Goal: Task Accomplishment & Management: Complete application form

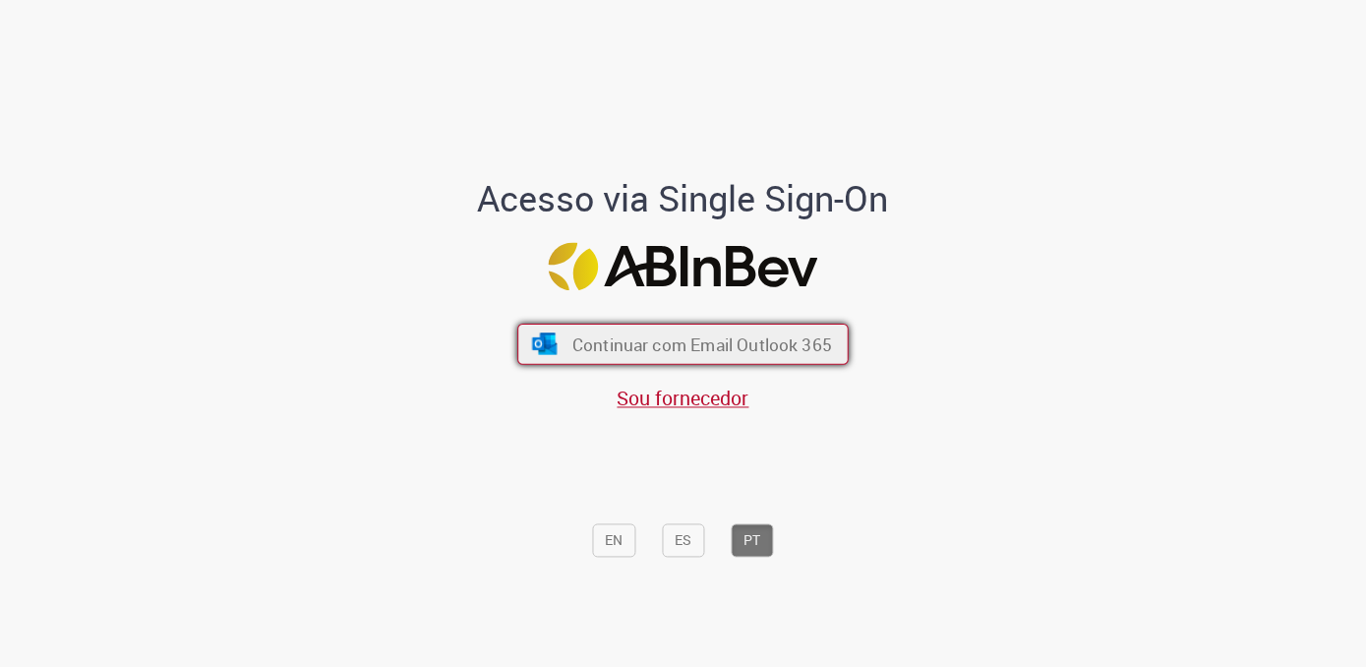
click at [695, 347] on span "Continuar com Email Outlook 365" at bounding box center [702, 344] width 260 height 23
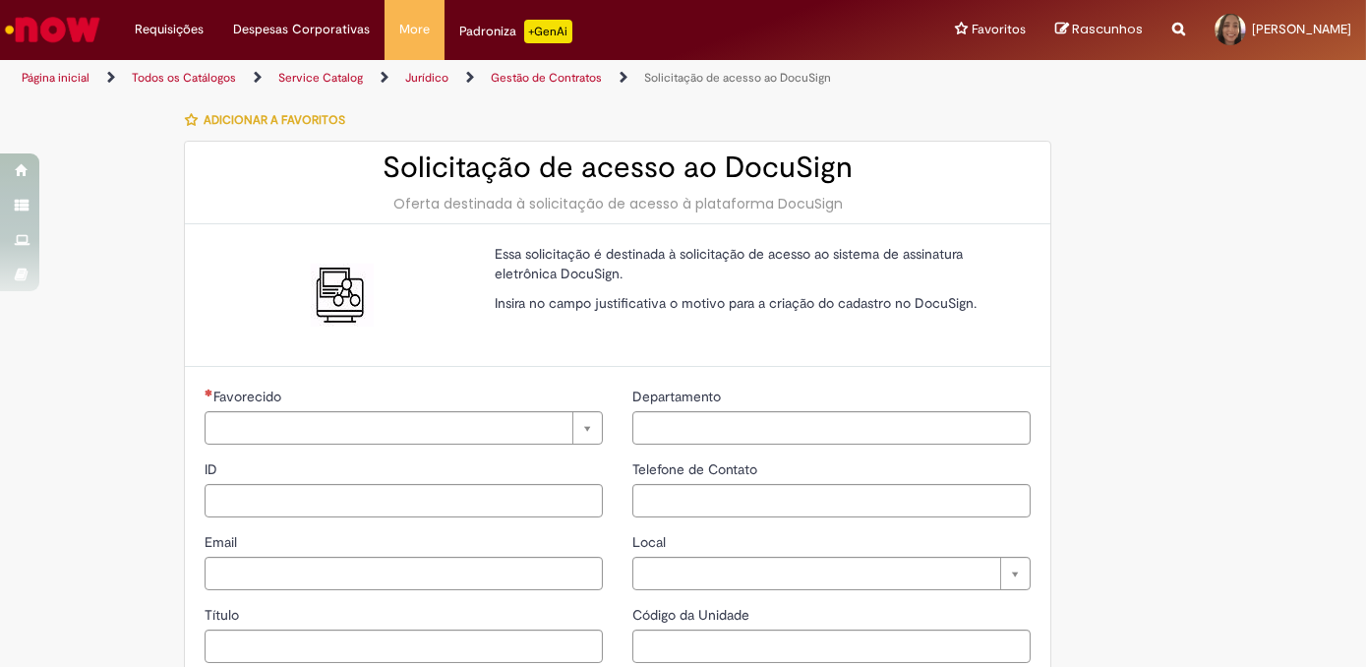
type input "**********"
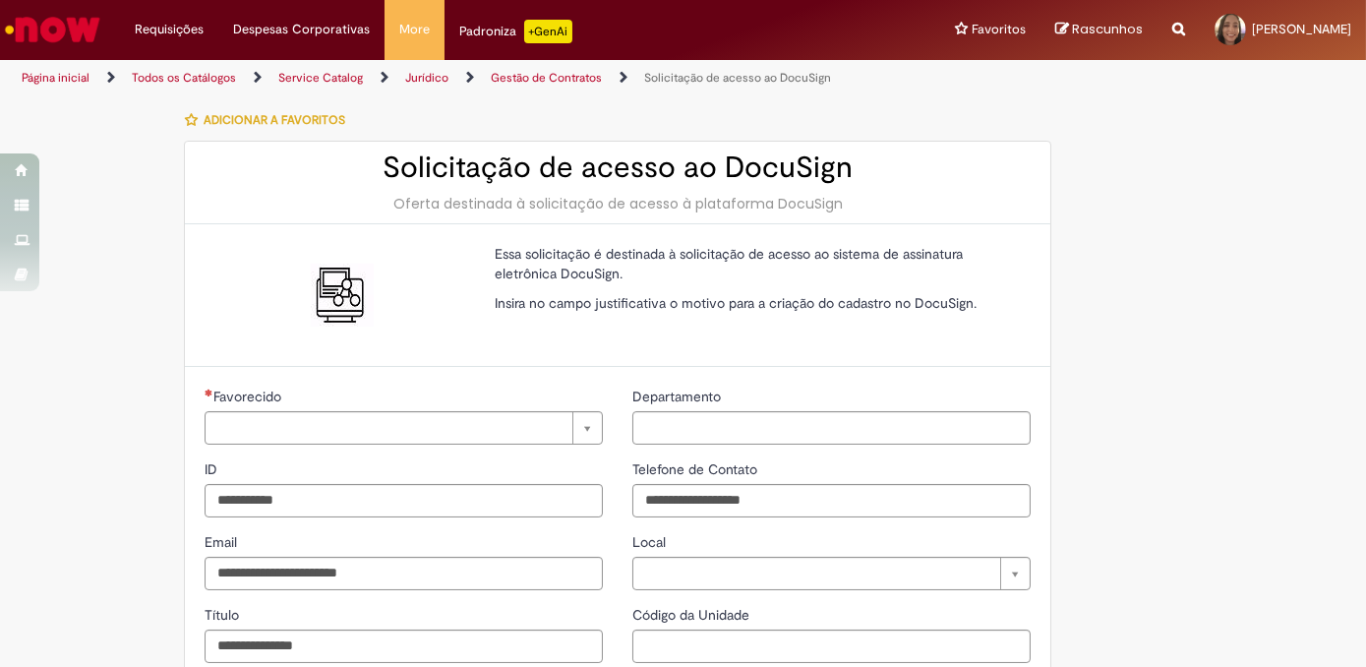
type input "**********"
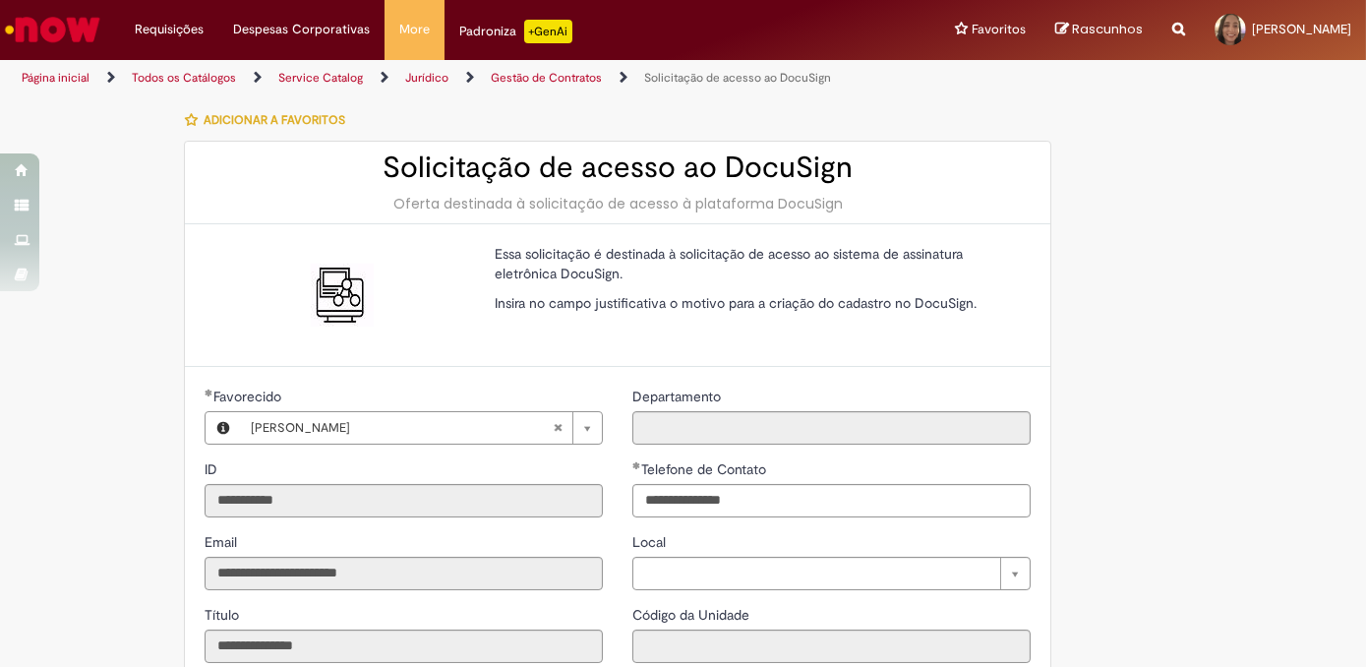
type input "**********"
